Goal: Task Accomplishment & Management: Manage account settings

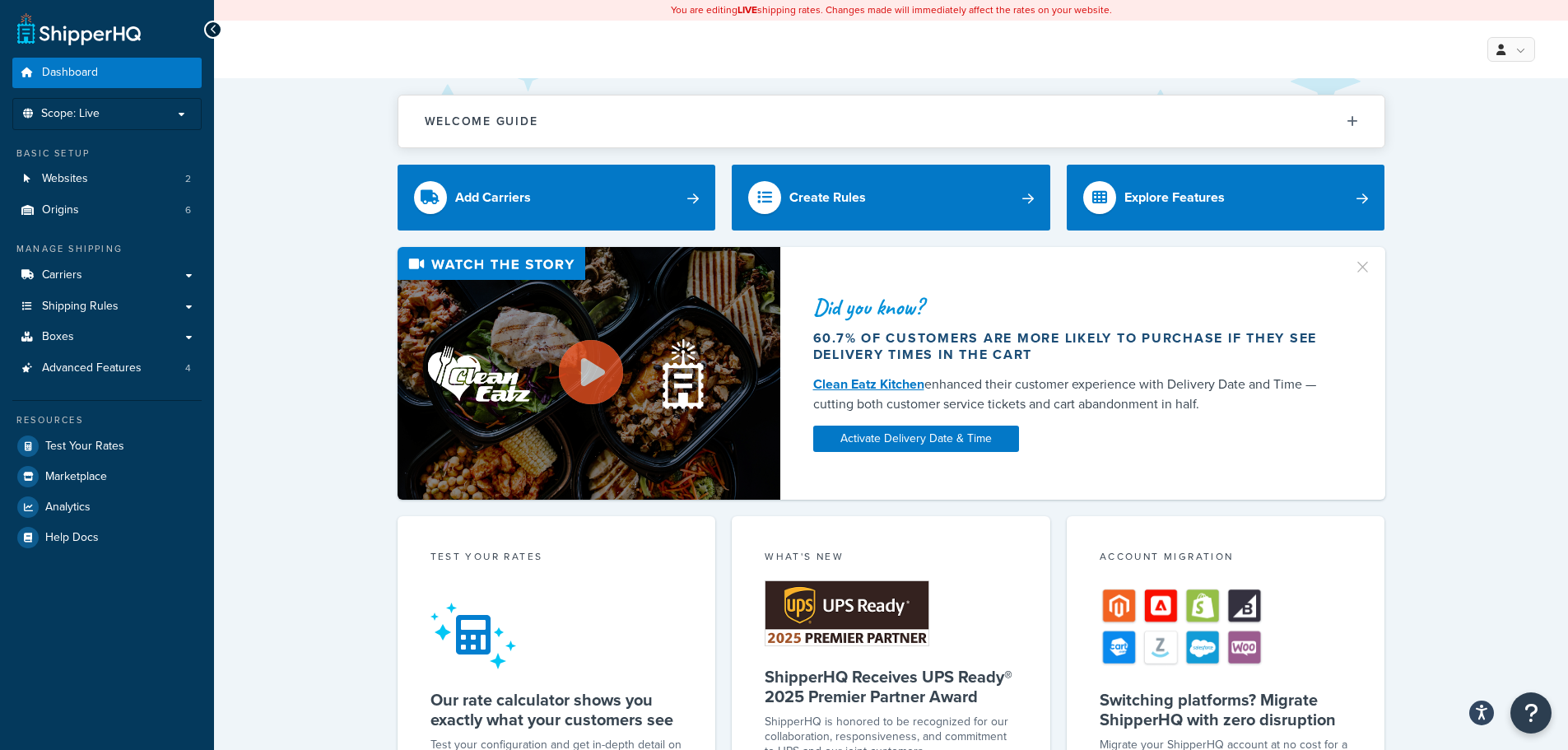
click at [311, 383] on div "Did you know? 60.7% of customers are more likely to purchase if they see delive…" at bounding box center [891, 374] width 1288 height 253
click at [287, 378] on div "Did you know? 60.7% of customers are more likely to purchase if they see delive…" at bounding box center [891, 374] width 1288 height 253
click at [93, 188] on link "Websites 2" at bounding box center [107, 180] width 189 height 31
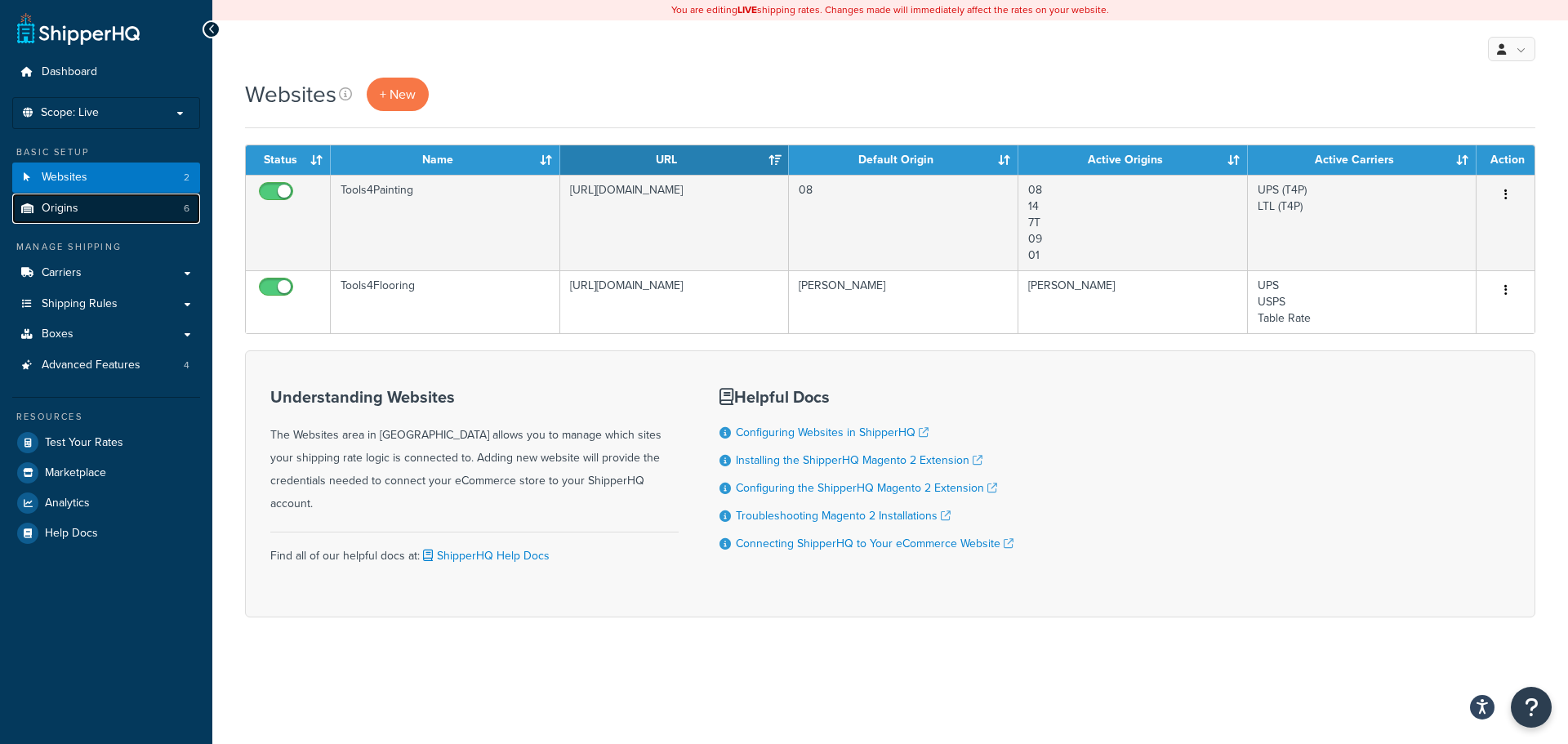
click at [143, 209] on link "Origins 6" at bounding box center [106, 209] width 188 height 30
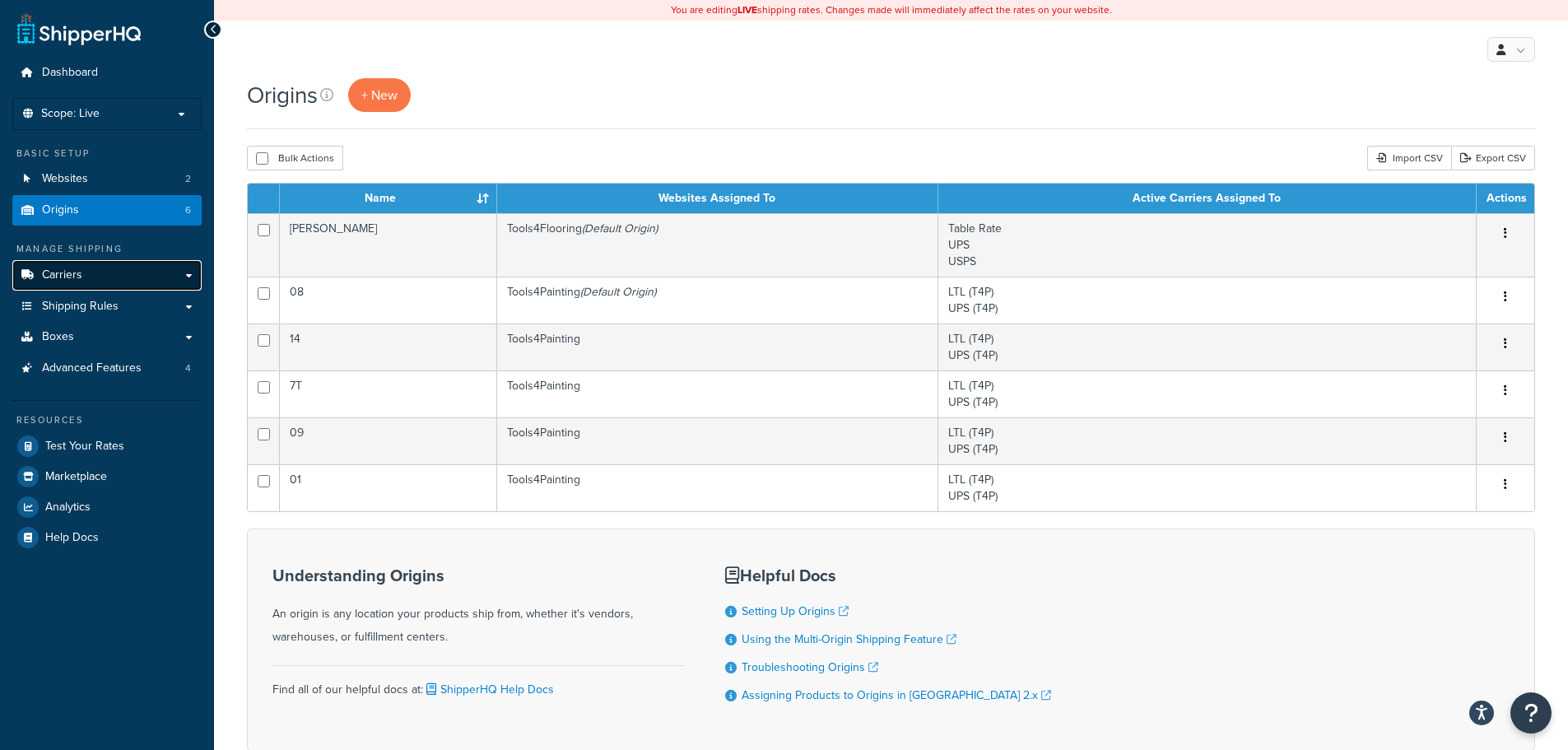
click at [64, 274] on span "Carriers" at bounding box center [62, 275] width 40 height 14
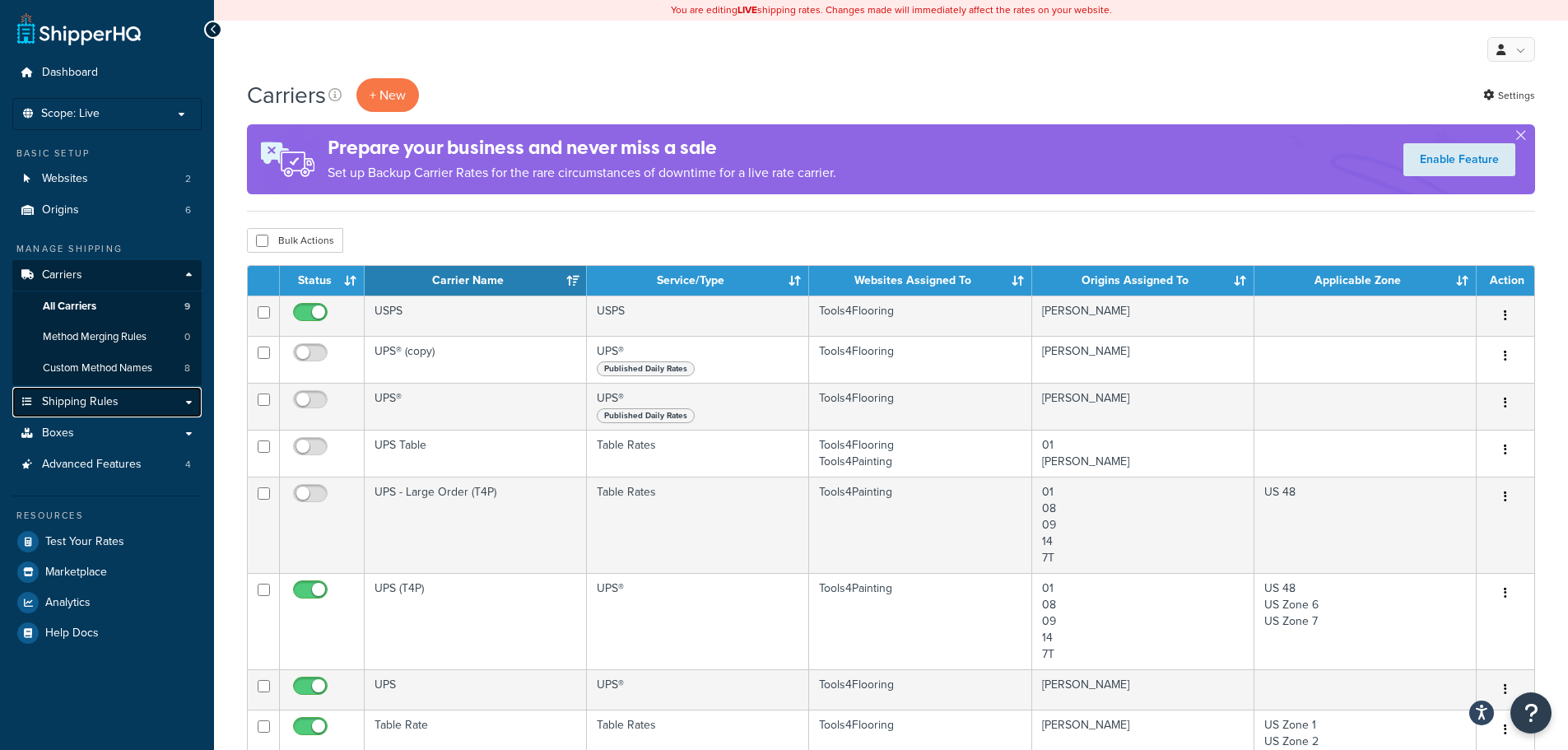
click at [119, 396] on link "Shipping Rules" at bounding box center [107, 402] width 189 height 31
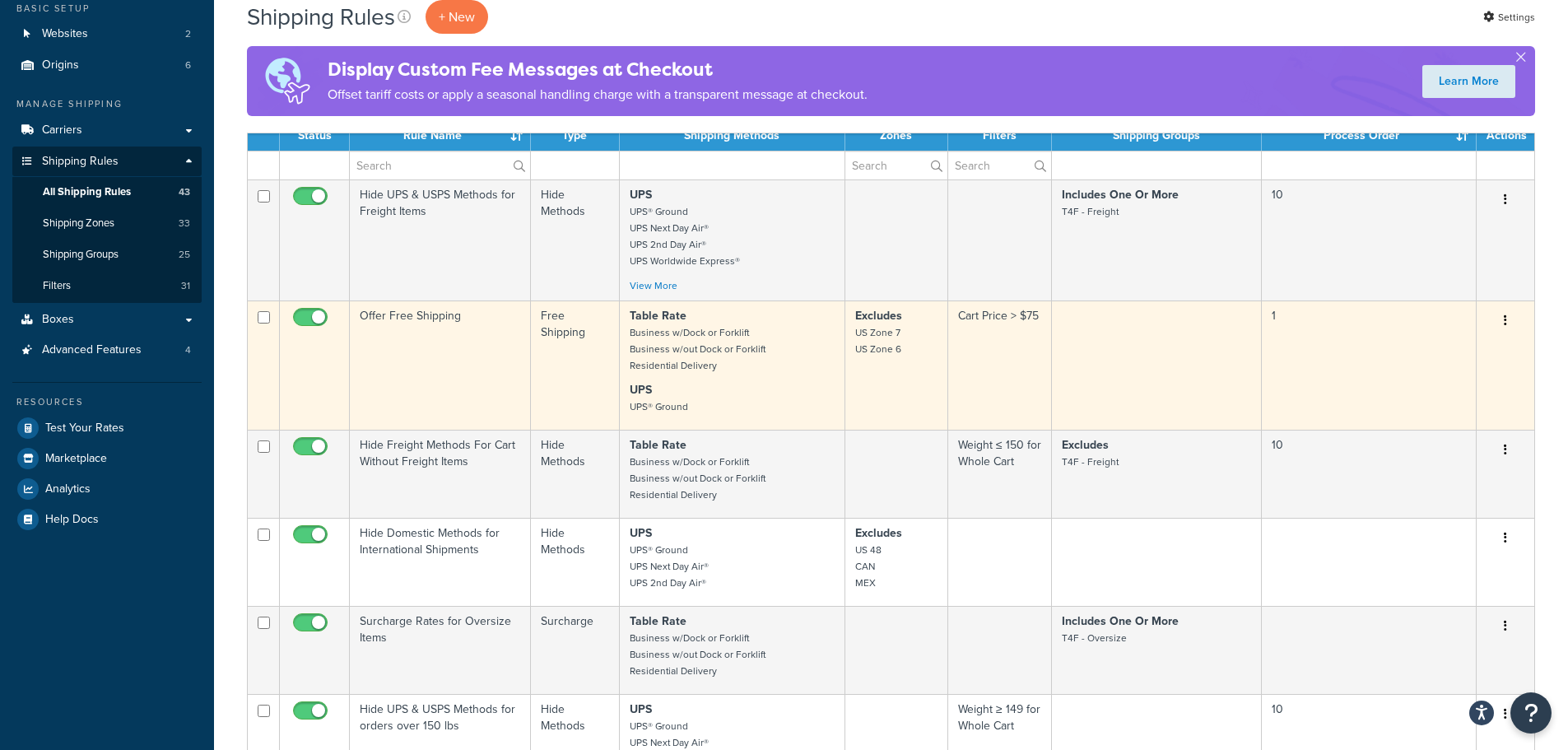
scroll to position [164, 0]
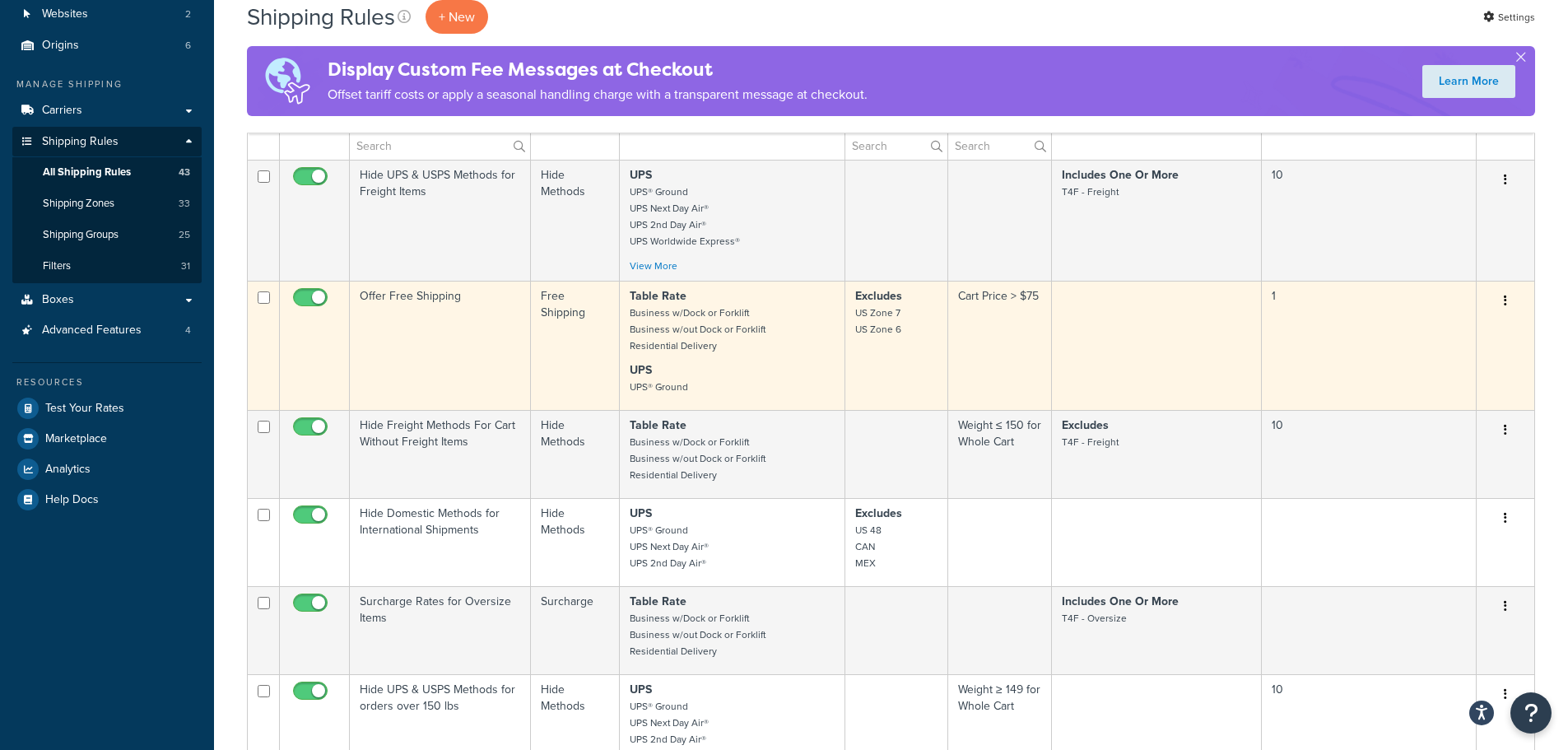
click at [985, 331] on td "Cart Price > $75" at bounding box center [1000, 345] width 104 height 129
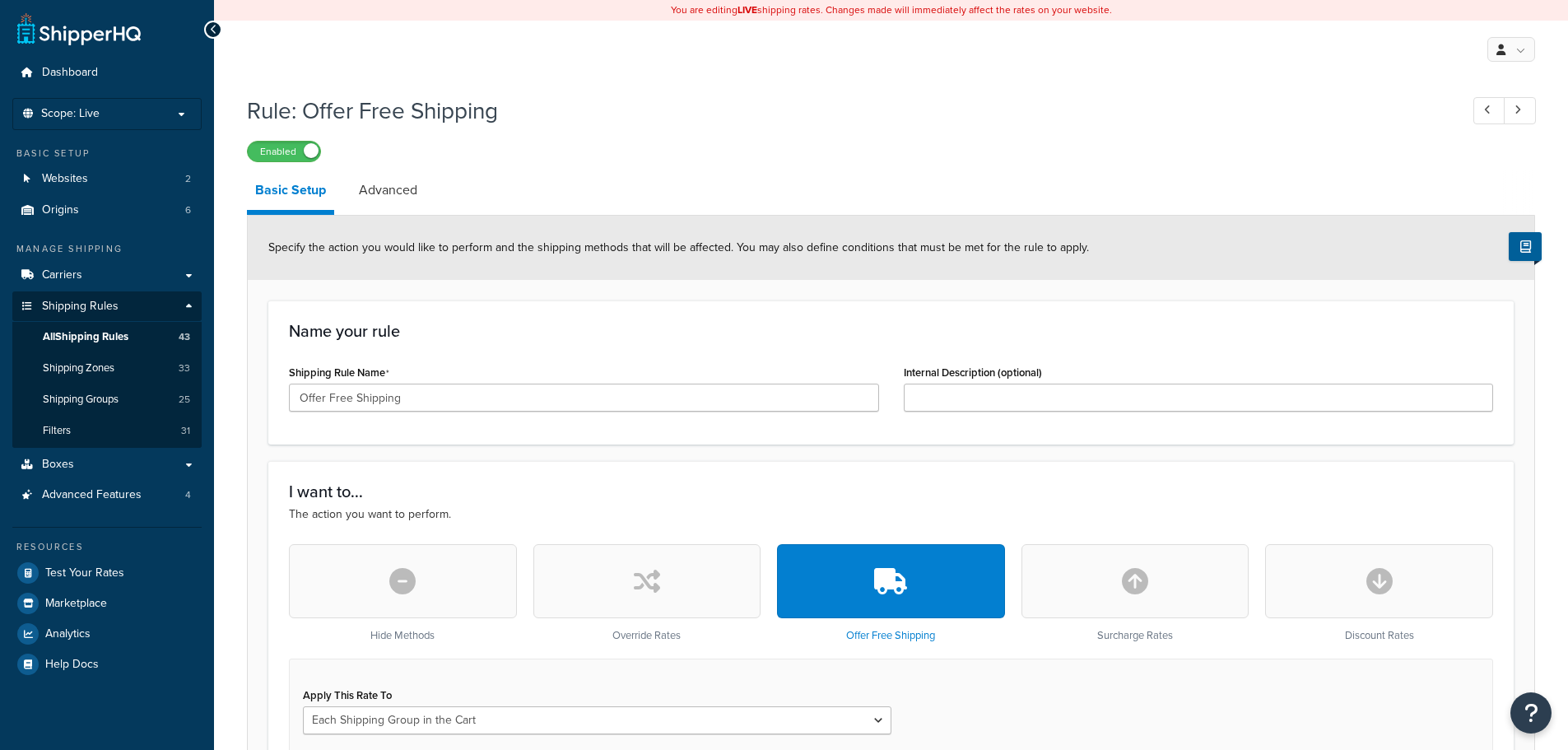
select select "SHIPPING_GROUP"
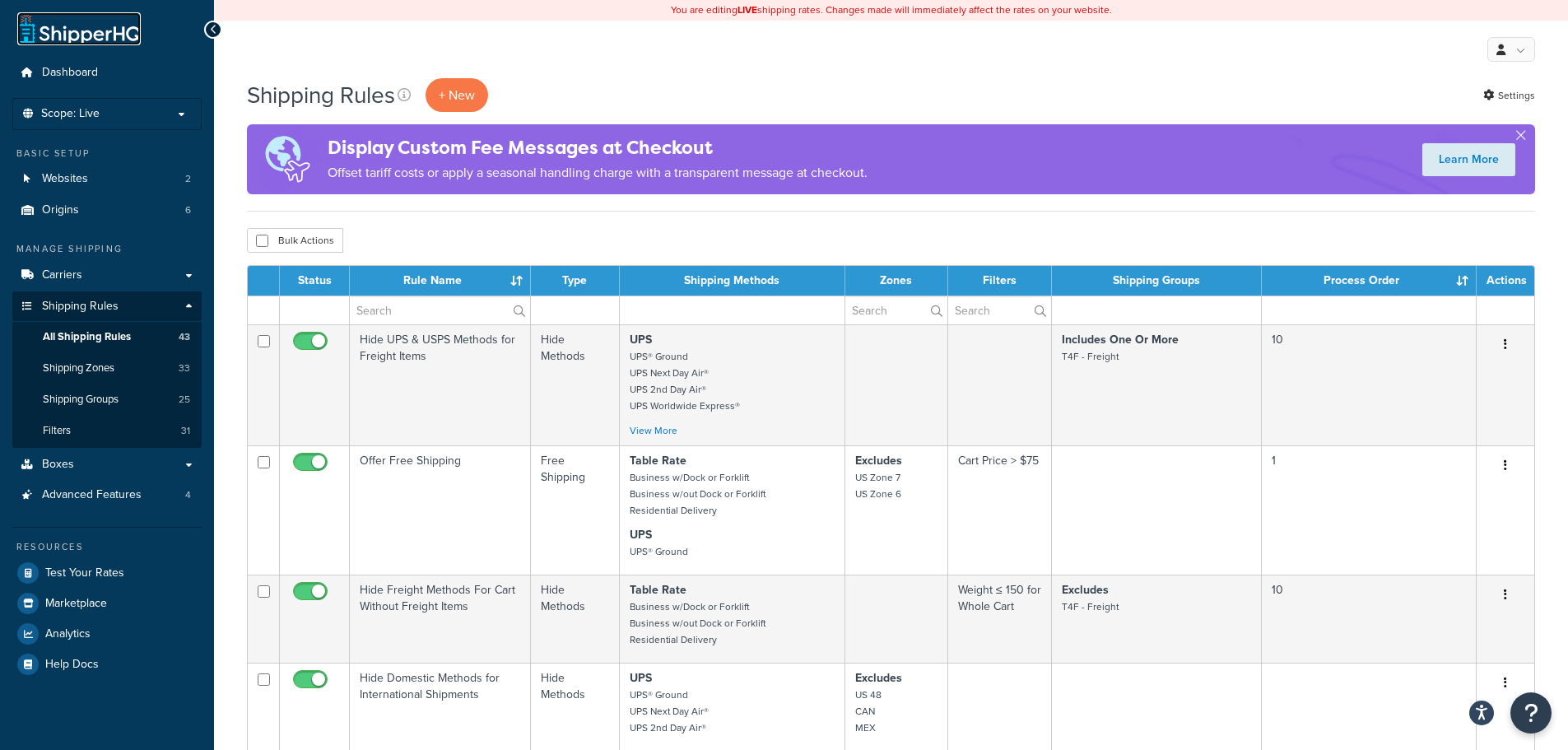
click at [95, 44] on link at bounding box center [78, 29] width 123 height 32
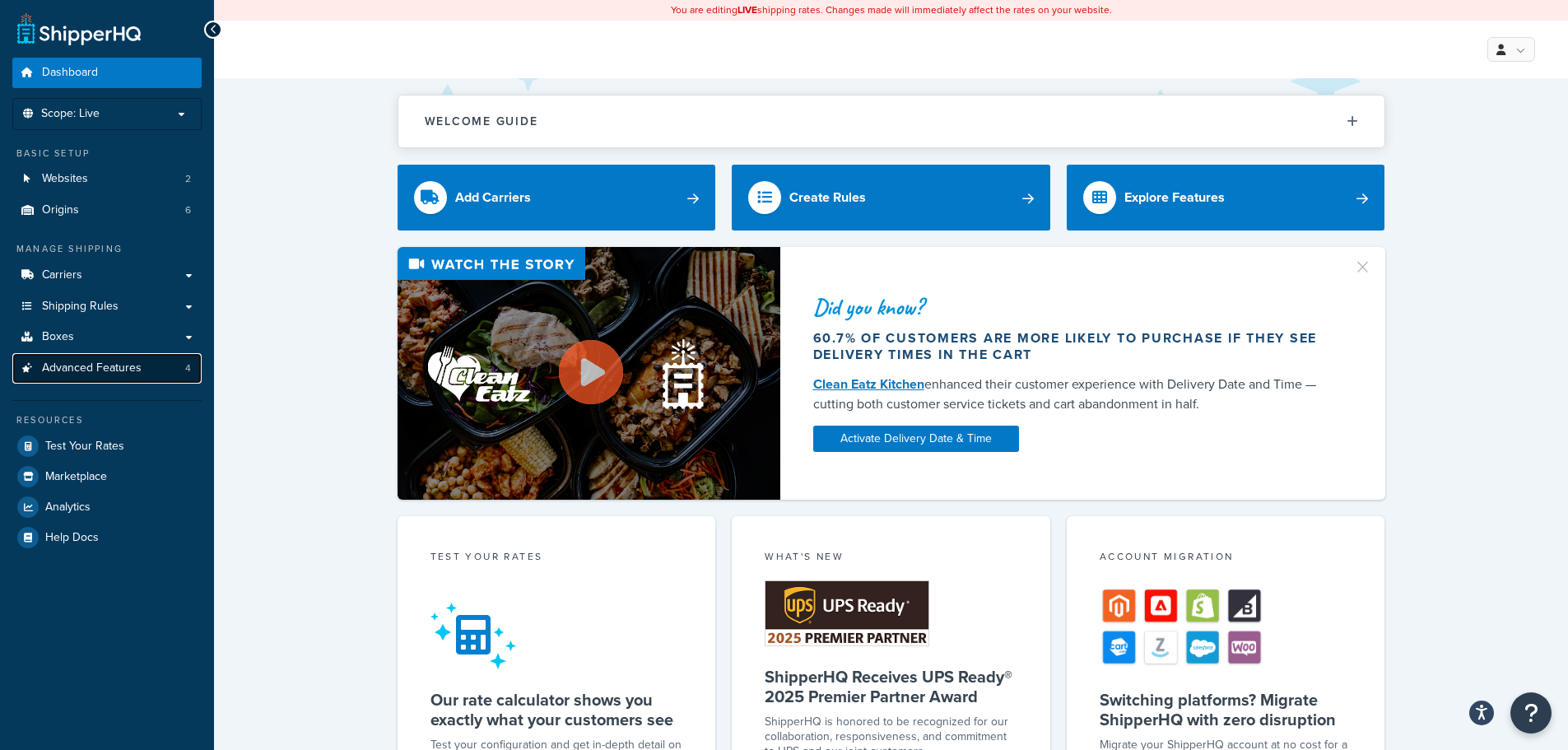
click at [92, 355] on link "Advanced Features 4" at bounding box center [107, 369] width 189 height 31
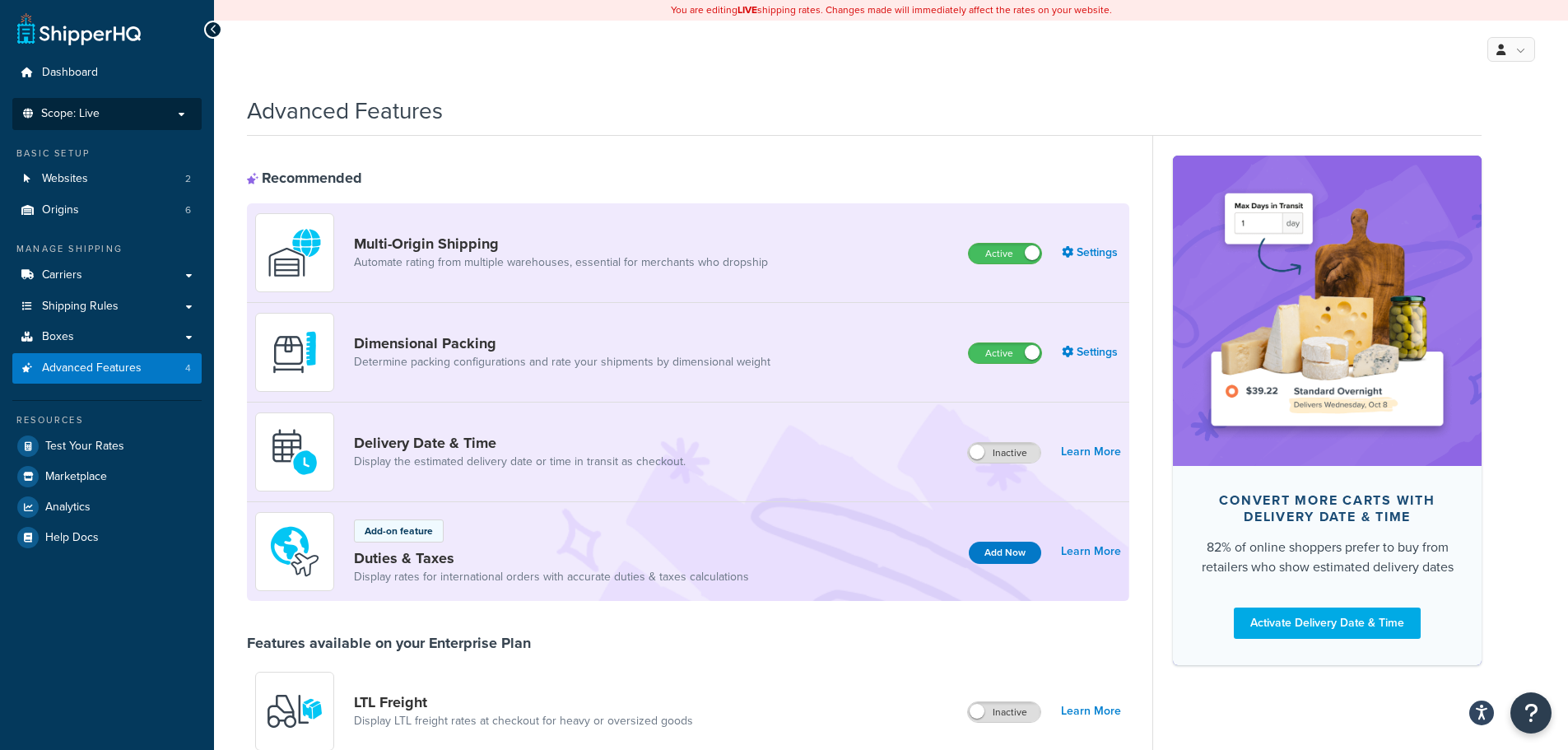
click at [138, 107] on p "Scope: Live" at bounding box center [107, 114] width 175 height 14
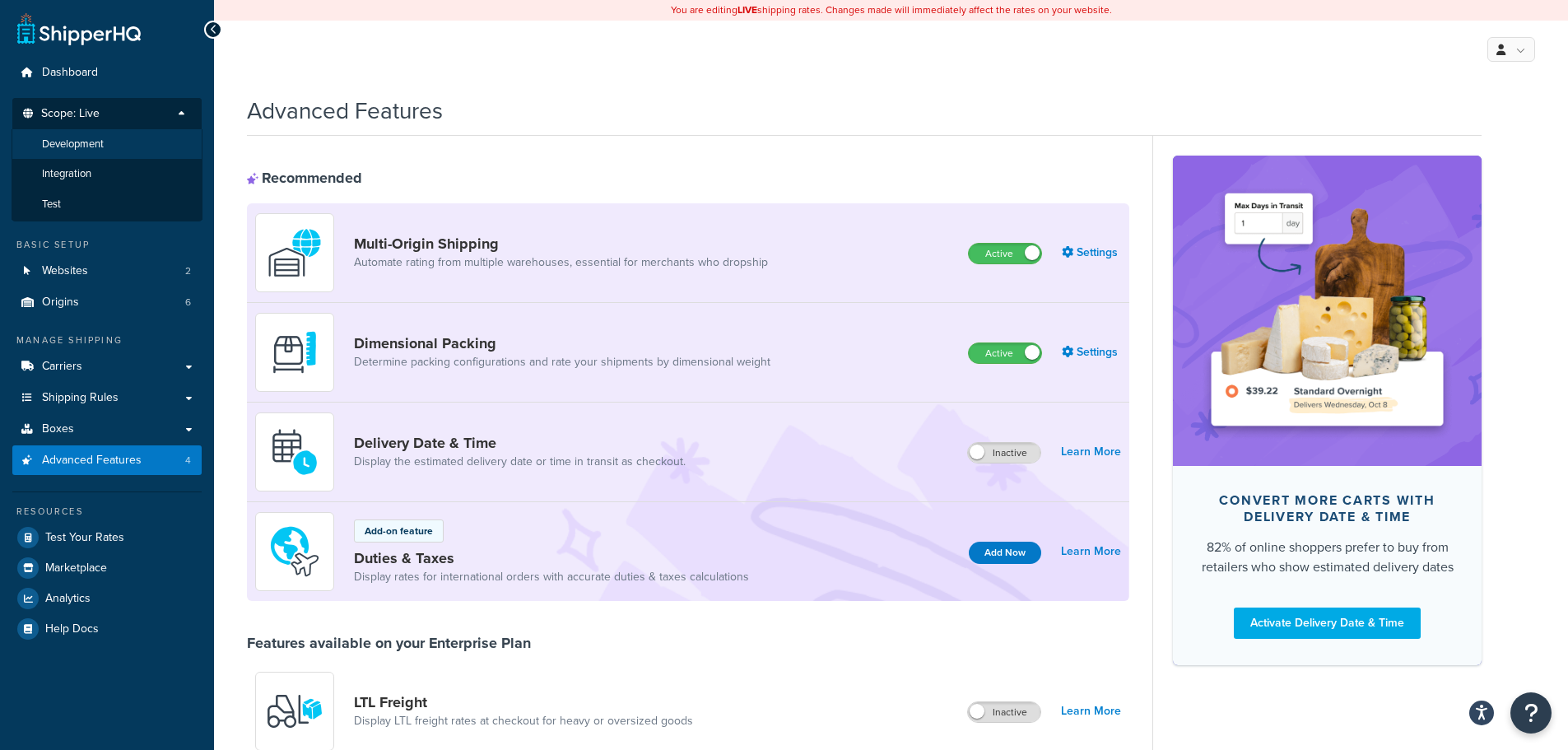
click at [115, 139] on li "Development" at bounding box center [107, 144] width 191 height 31
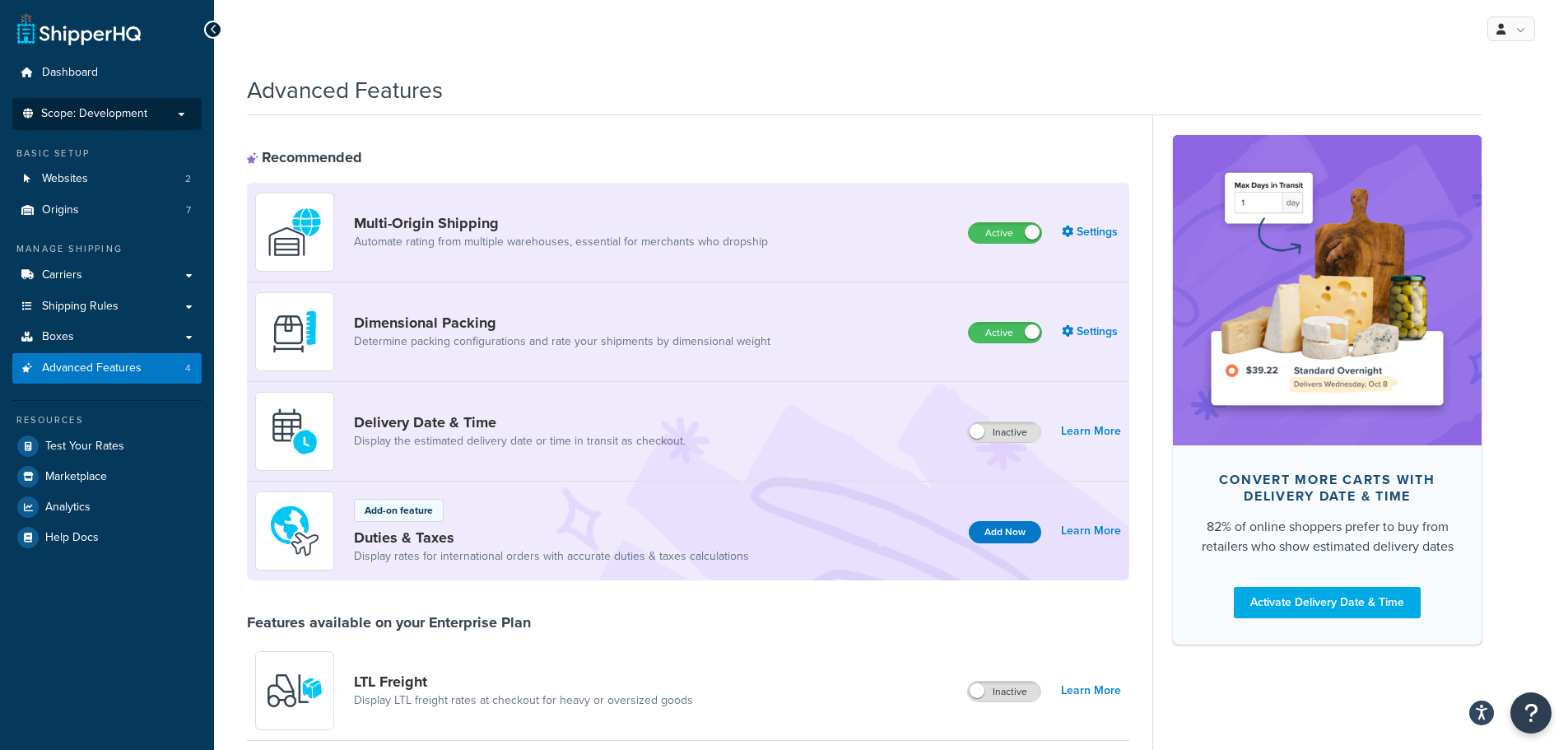
click at [136, 115] on span "Scope: Development" at bounding box center [94, 114] width 106 height 14
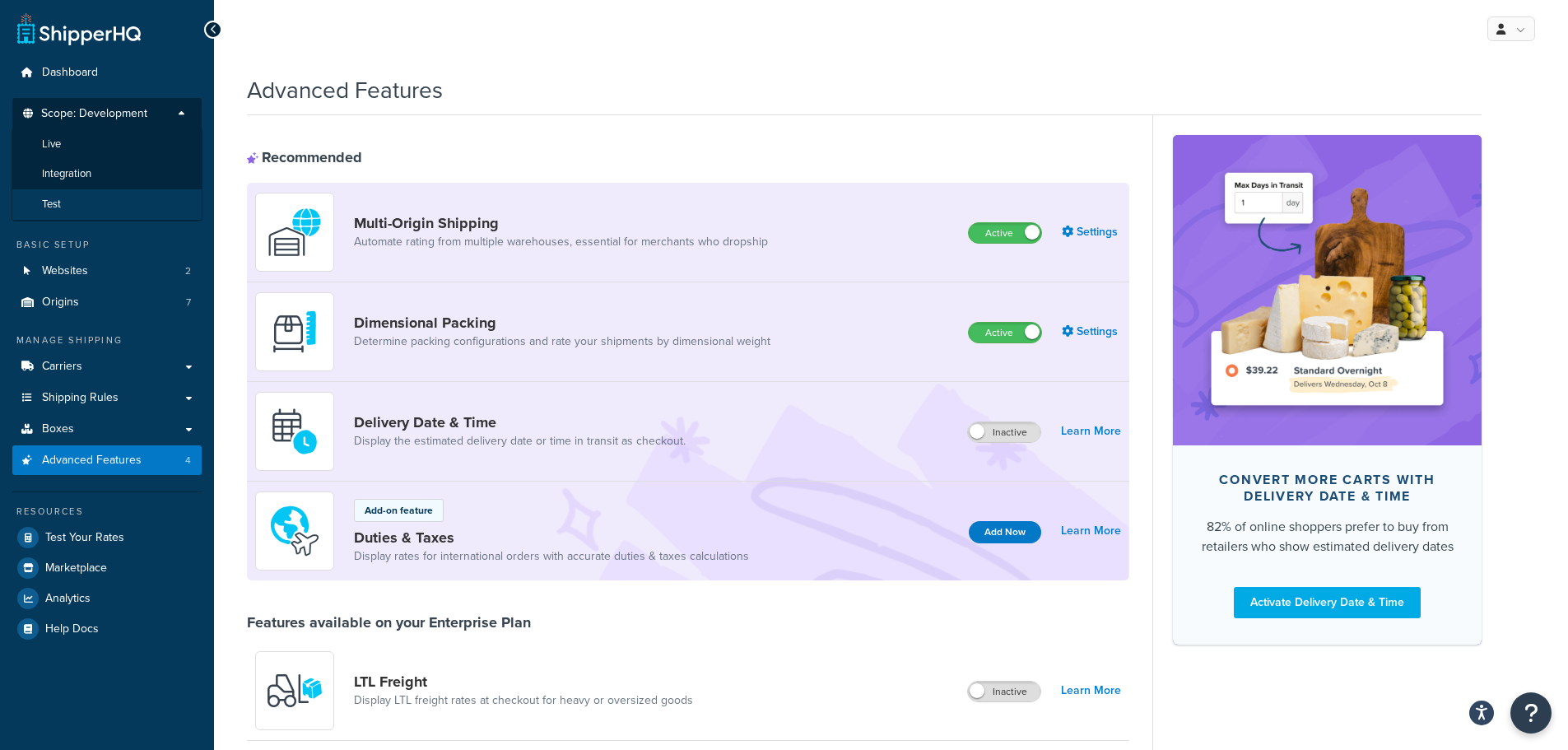
click at [87, 190] on li "Test" at bounding box center [107, 204] width 191 height 31
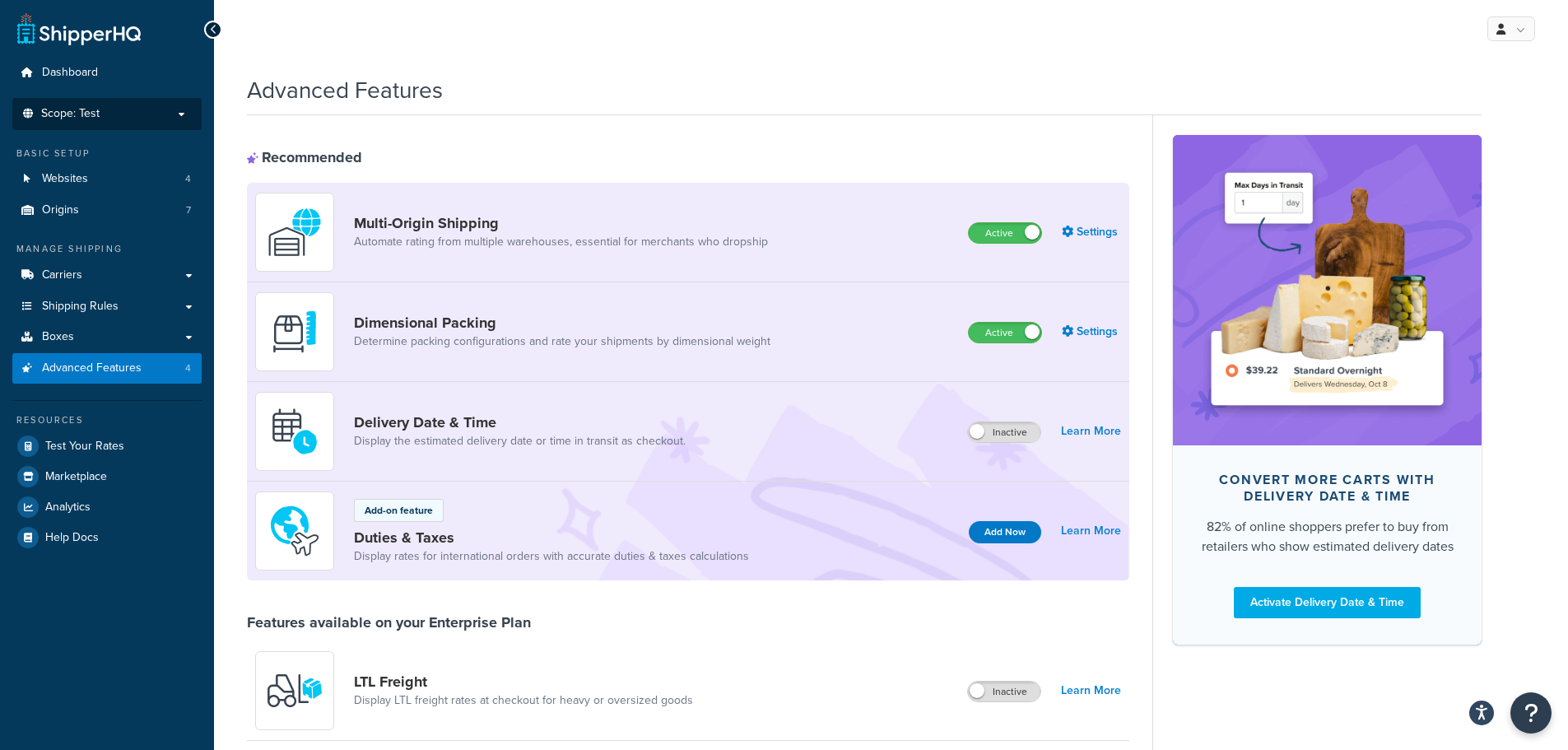
click at [144, 117] on p "Scope: Test" at bounding box center [107, 114] width 175 height 14
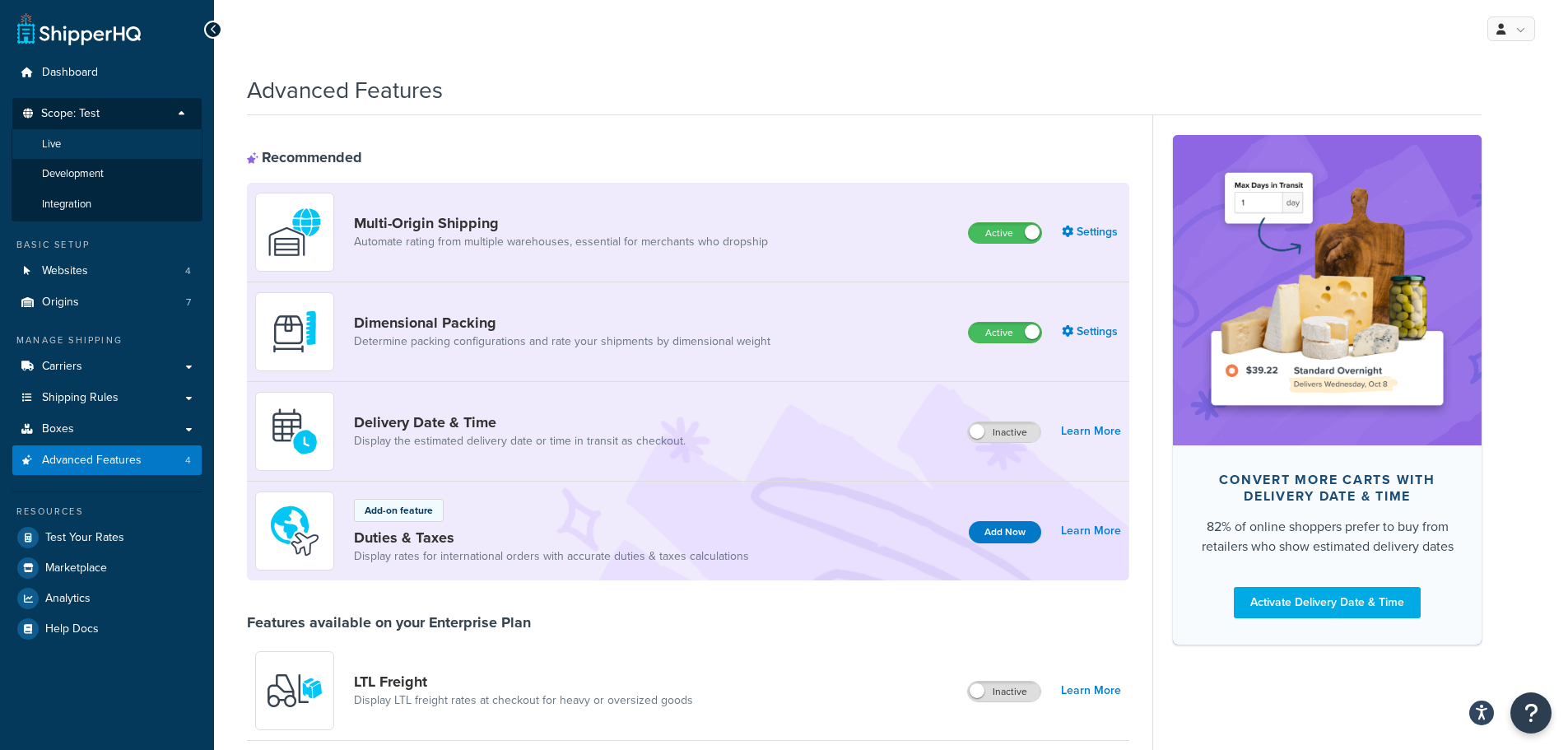
click at [117, 149] on li "Live" at bounding box center [107, 144] width 191 height 31
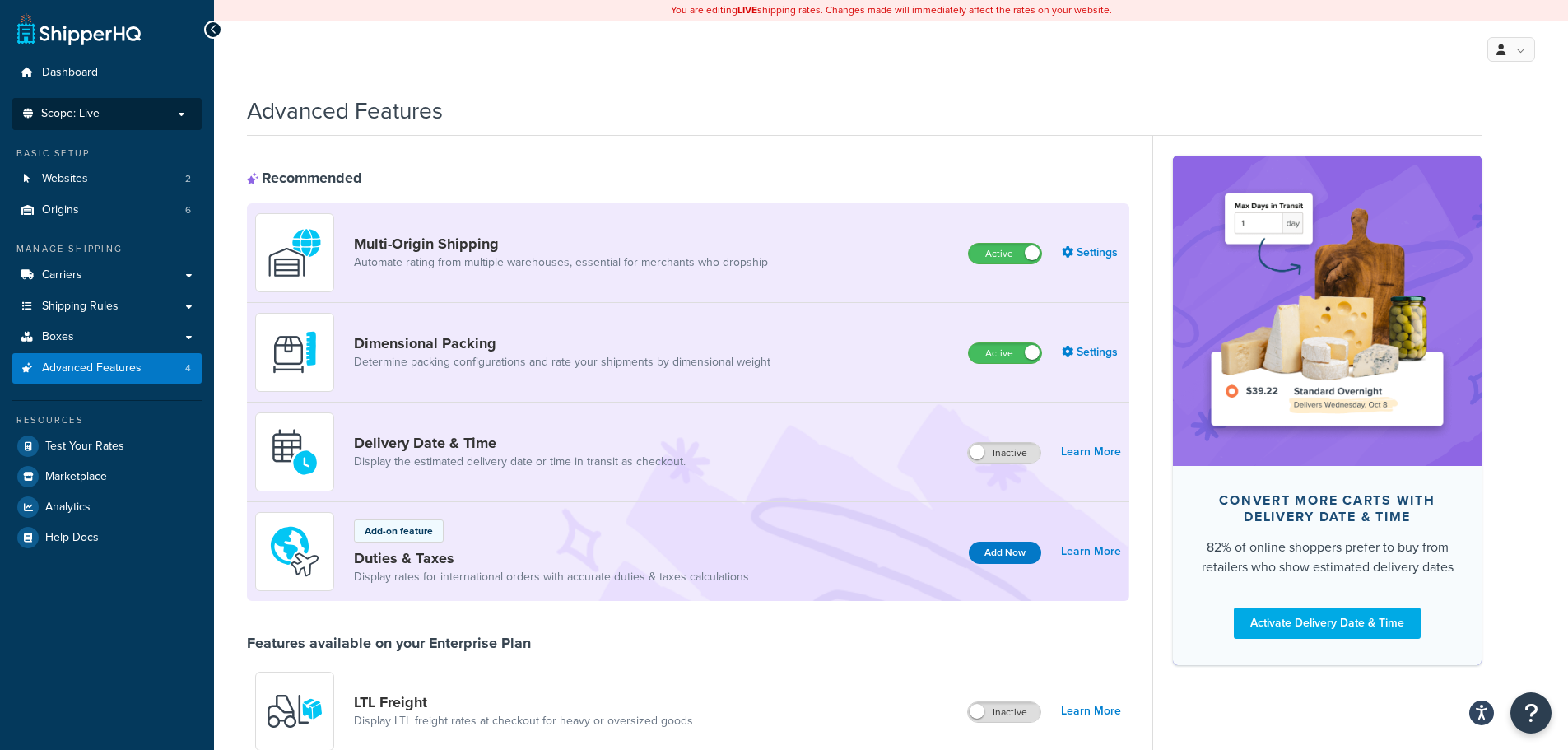
click at [138, 117] on p "Scope: Live" at bounding box center [107, 114] width 175 height 14
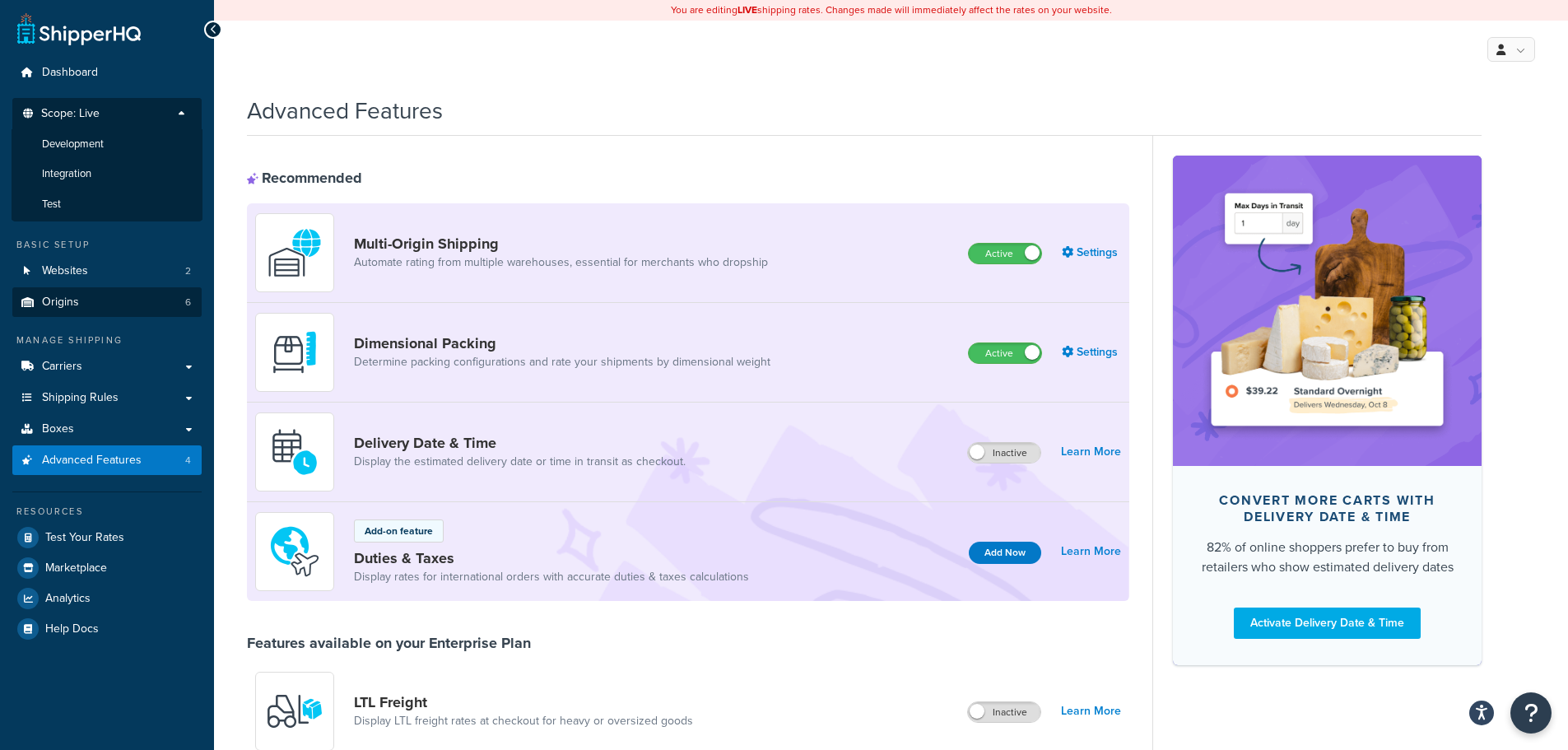
click at [76, 200] on li "Test" at bounding box center [107, 204] width 191 height 31
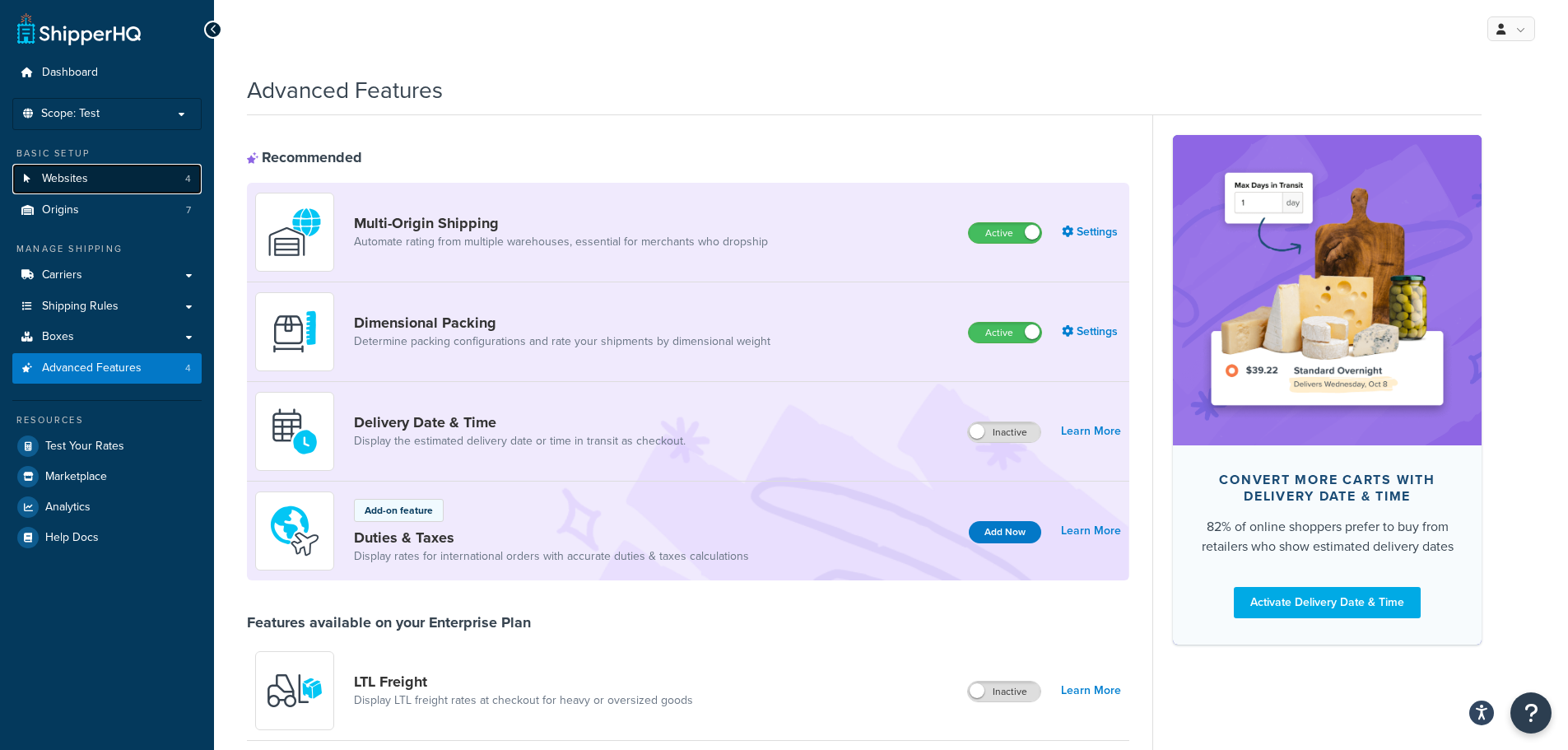
click at [80, 172] on span "Websites" at bounding box center [65, 179] width 46 height 14
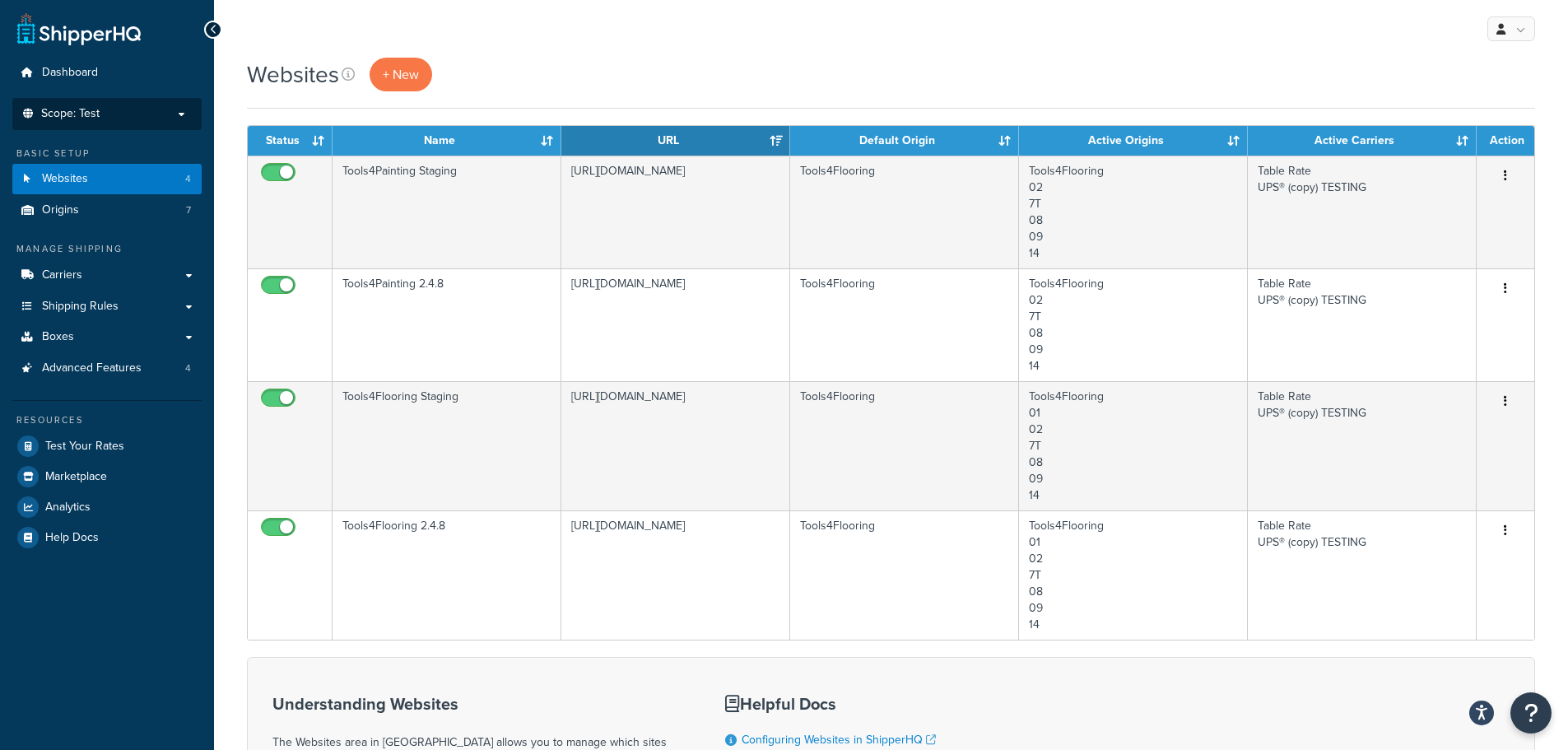
click at [101, 121] on li "Scope: Test Live Development Integration" at bounding box center [107, 115] width 189 height 32
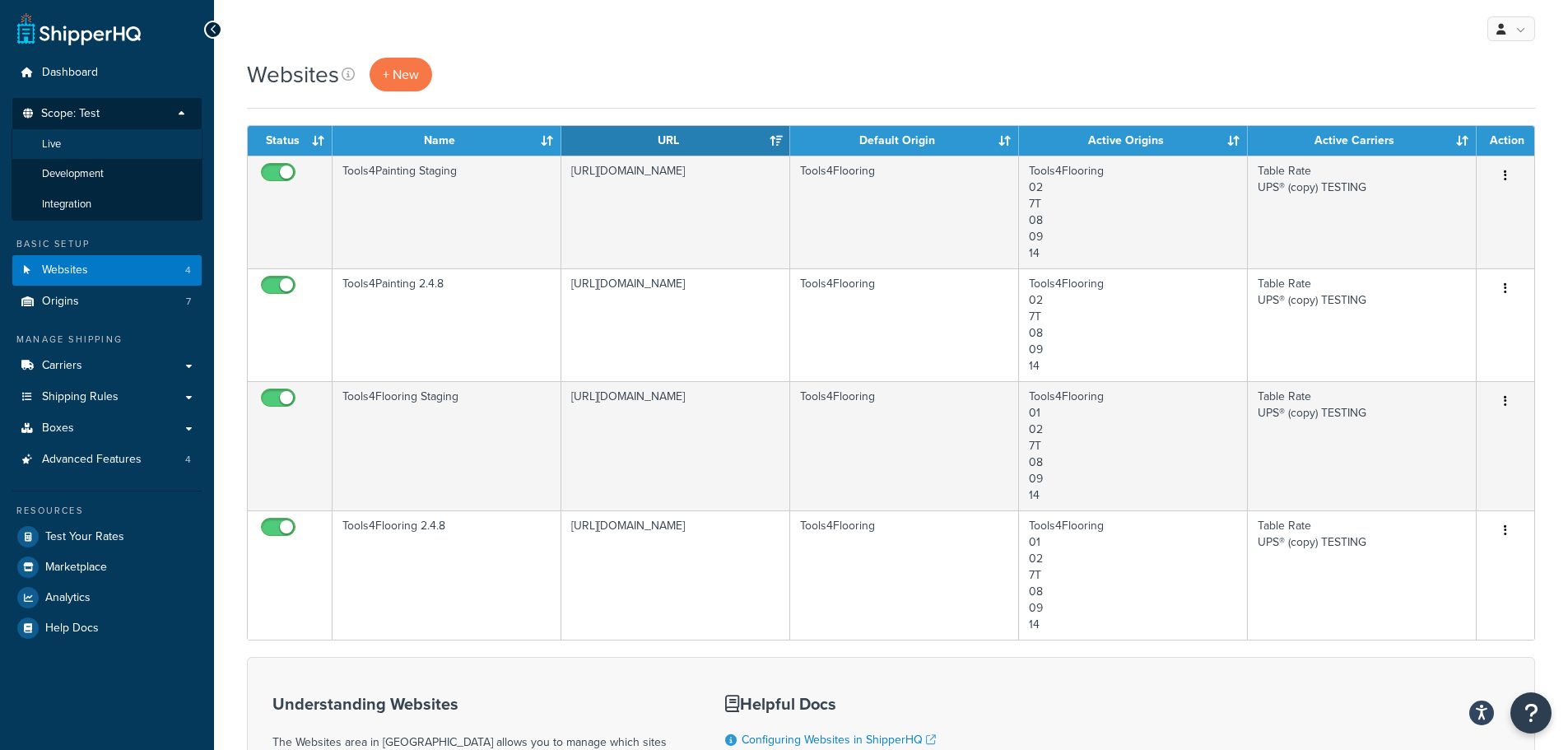
click at [97, 146] on li "Live" at bounding box center [107, 144] width 191 height 31
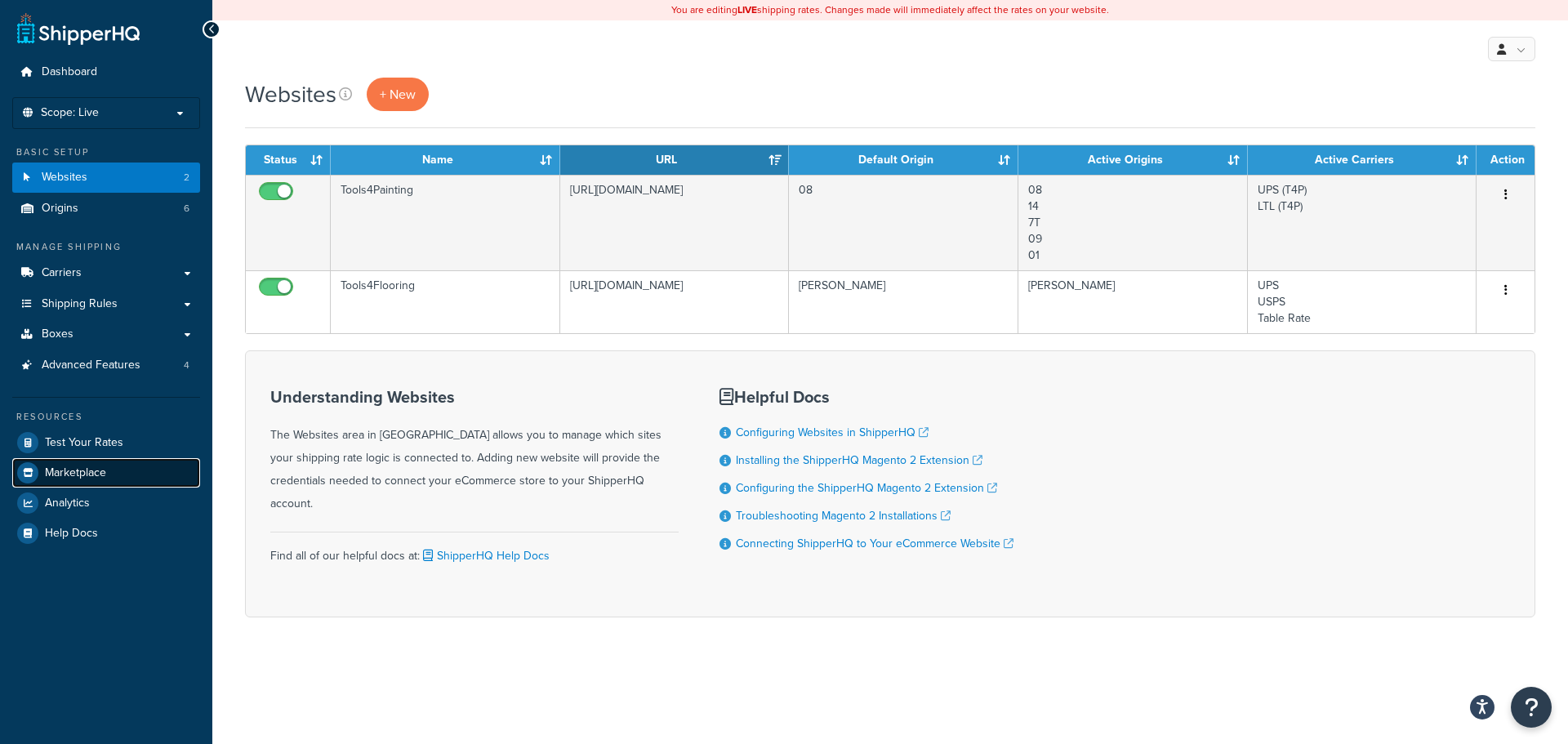
click at [71, 469] on span "Marketplace" at bounding box center [75, 473] width 62 height 14
